Goal: Navigation & Orientation: Find specific page/section

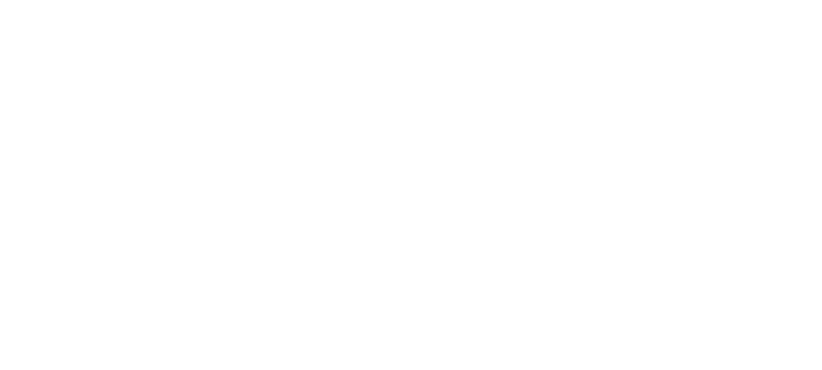
select select "*"
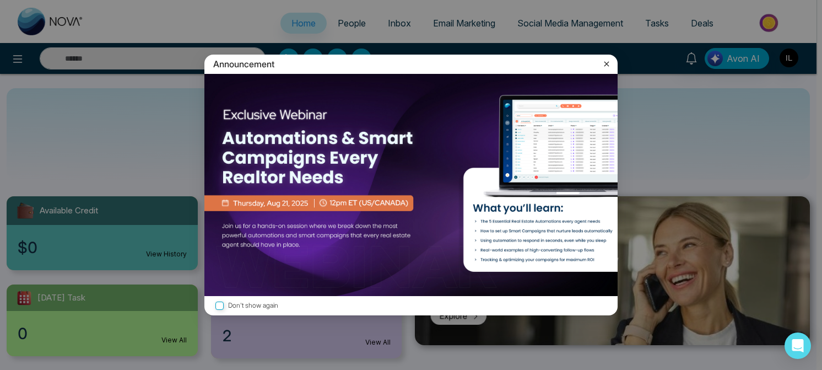
click at [605, 64] on icon at bounding box center [606, 63] width 5 height 5
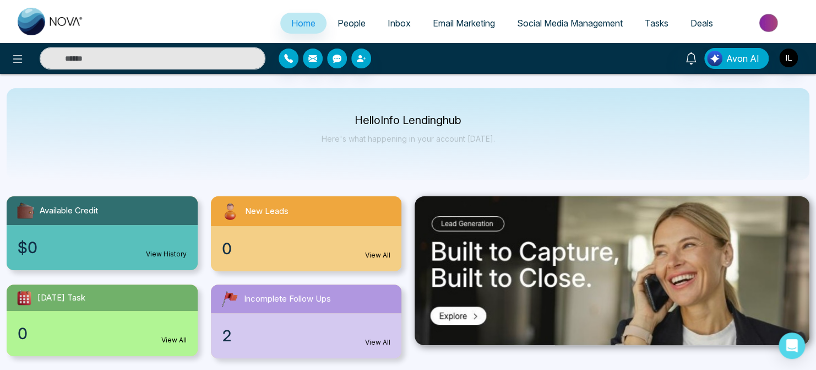
click at [479, 20] on span "Email Marketing" at bounding box center [464, 23] width 62 height 11
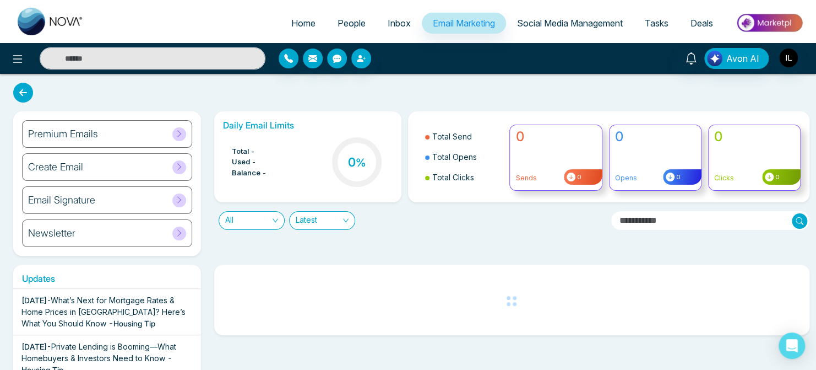
scroll to position [112, 0]
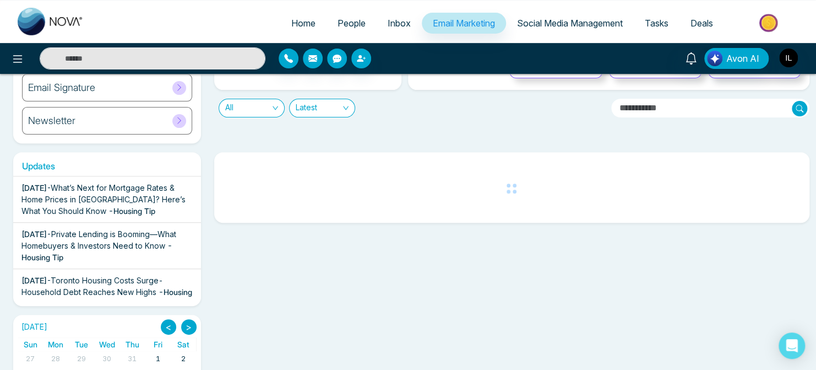
click at [178, 88] on icon at bounding box center [179, 87] width 8 height 8
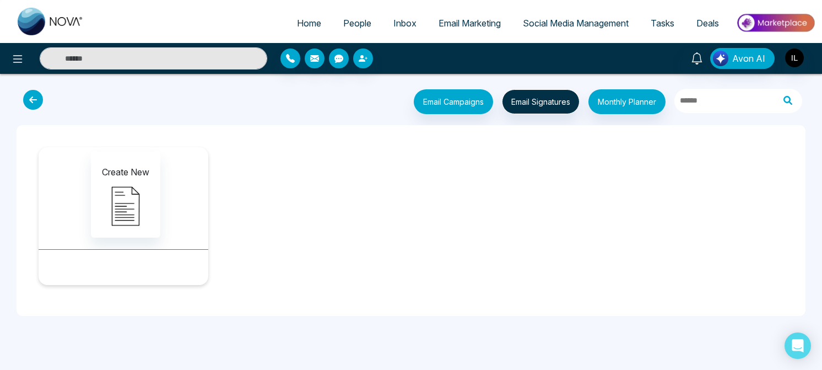
click at [37, 102] on icon at bounding box center [33, 100] width 20 height 20
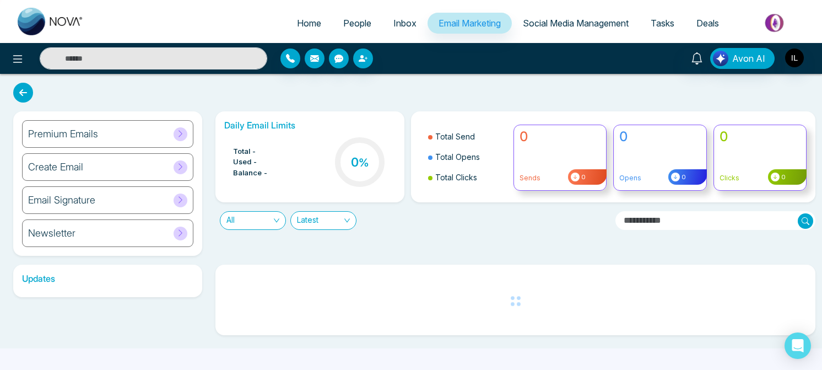
click at [178, 135] on icon at bounding box center [180, 133] width 8 height 8
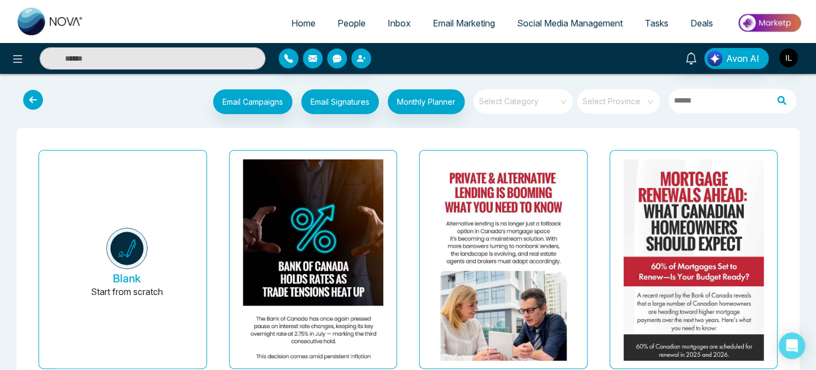
click at [568, 23] on span "Social Media Management" at bounding box center [570, 23] width 106 height 11
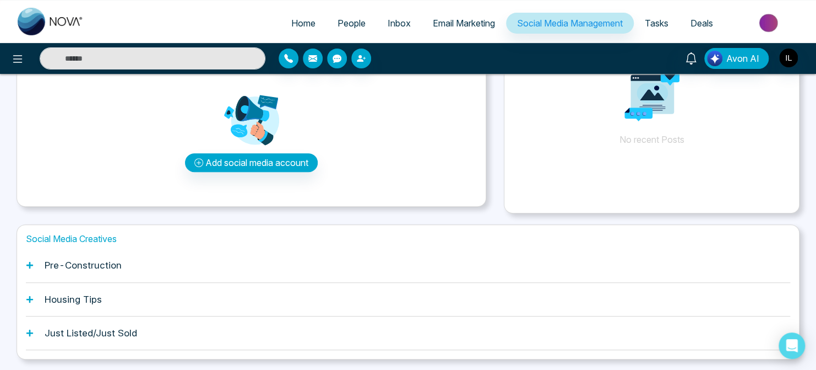
scroll to position [136, 0]
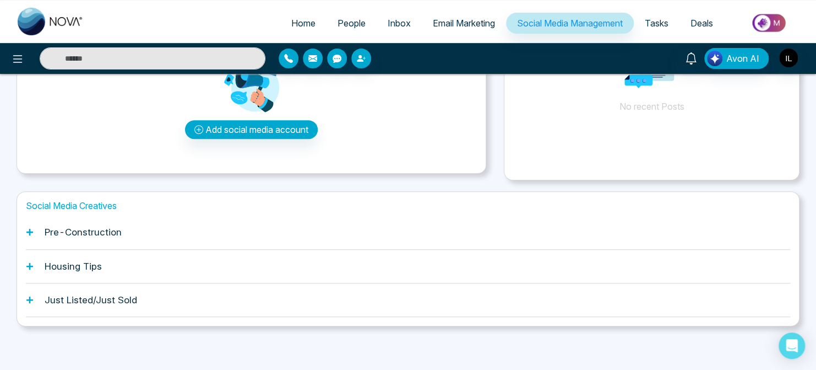
click at [59, 235] on h1 "Pre-Construction" at bounding box center [83, 231] width 77 height 11
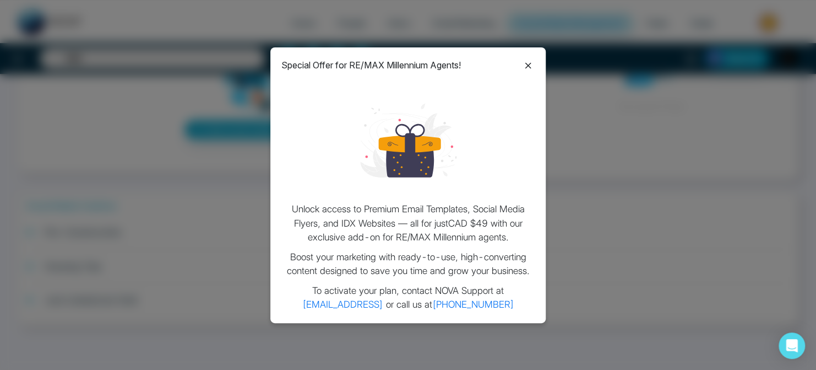
click at [529, 65] on icon at bounding box center [528, 65] width 13 height 13
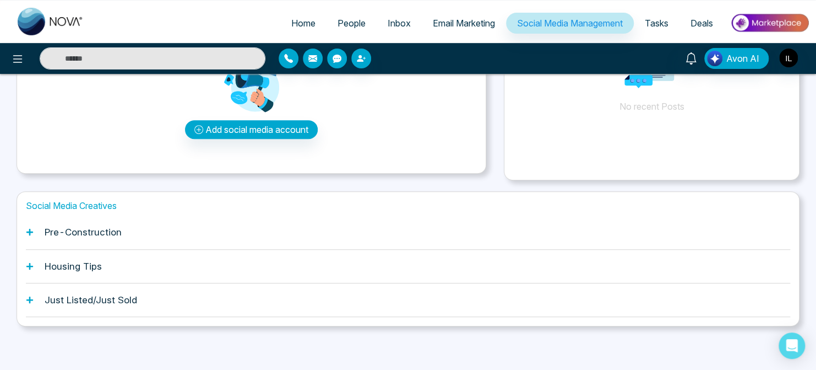
click at [24, 231] on div "Social Media Creatives Pre-Construction Housing Tips Just Listed/Just Sold" at bounding box center [408, 258] width 783 height 135
click at [31, 232] on icon at bounding box center [29, 232] width 7 height 7
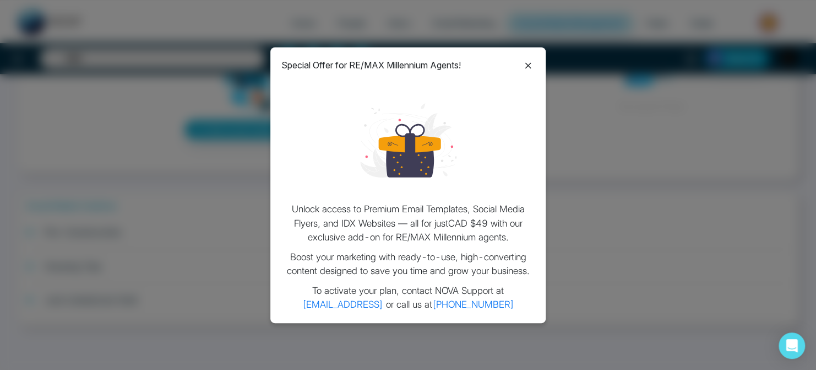
click at [528, 65] on icon at bounding box center [528, 66] width 6 height 6
